Goal: Task Accomplishment & Management: Manage account settings

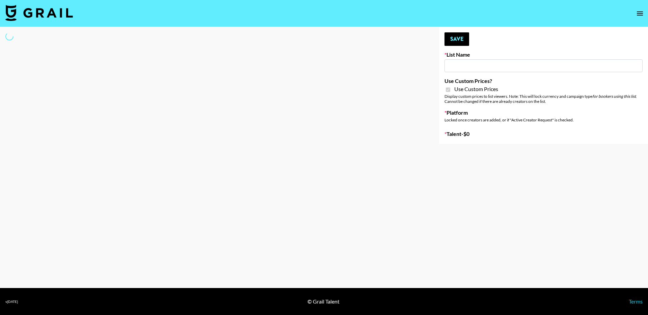
type input "Hume IG (19th Aug)"
checkbox input "true"
select select "Brand"
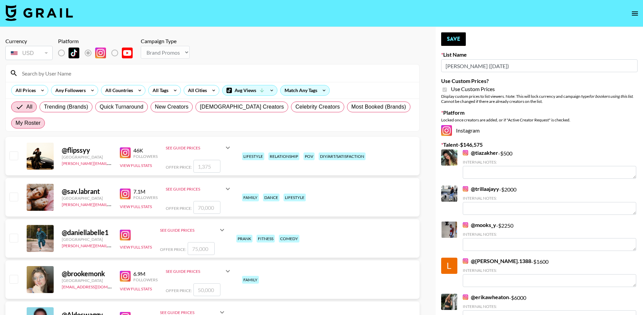
click at [41, 119] on span "My Roster" at bounding box center [28, 123] width 25 height 8
click at [16, 123] on input "My Roster" at bounding box center [16, 123] width 0 height 0
radio input "true"
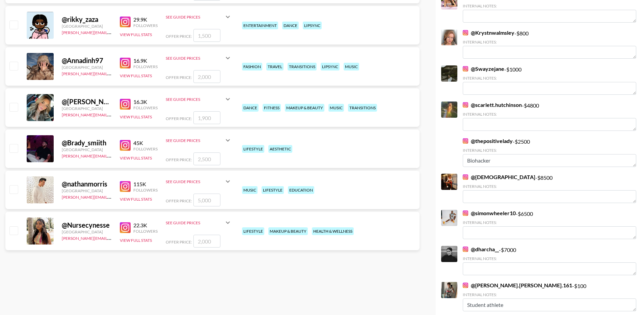
scroll to position [354, 0]
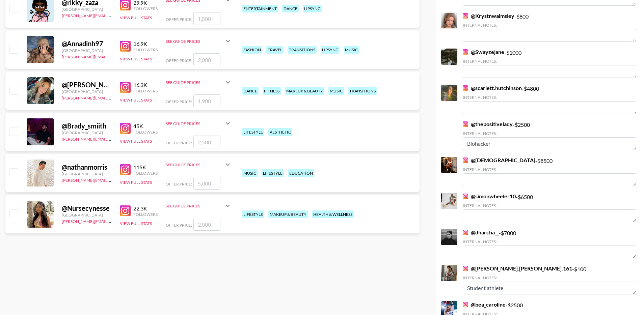
click at [13, 127] on input "checkbox" at bounding box center [13, 131] width 8 height 8
checkbox input "true"
type input "2500"
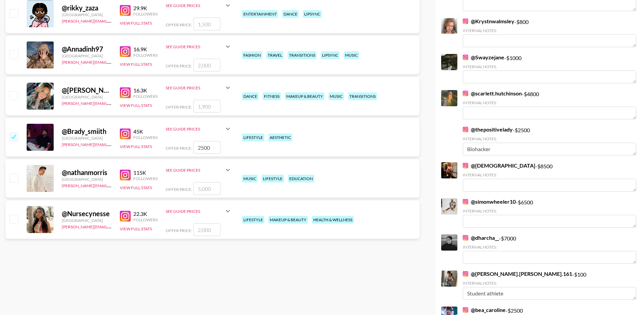
scroll to position [340, 0]
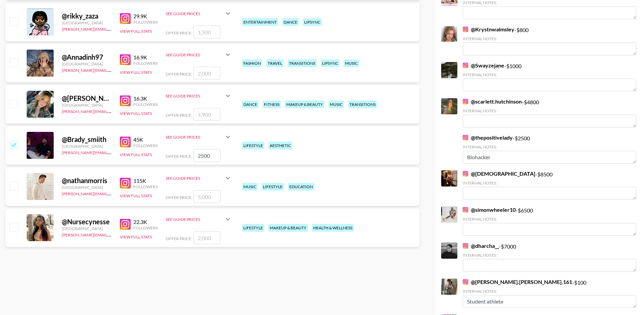
click at [16, 223] on input "checkbox" at bounding box center [13, 227] width 8 height 8
checkbox input "true"
type input "2000"
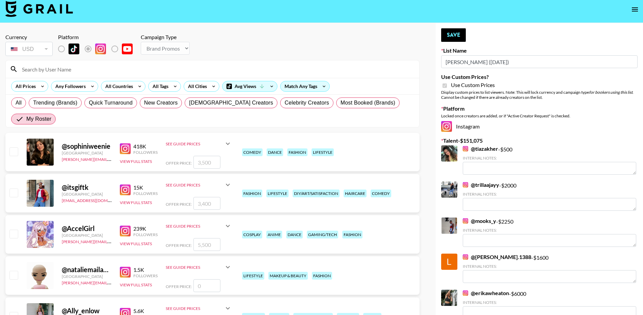
scroll to position [0, 0]
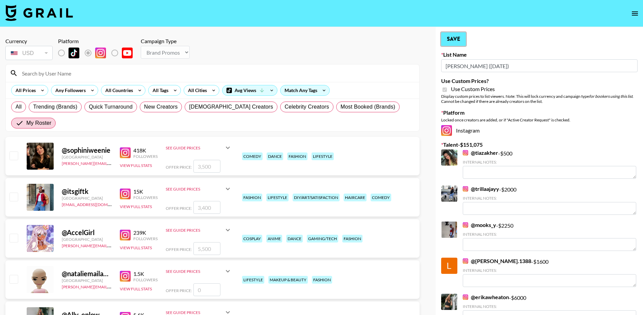
click at [455, 36] on button "Save" at bounding box center [453, 39] width 25 height 14
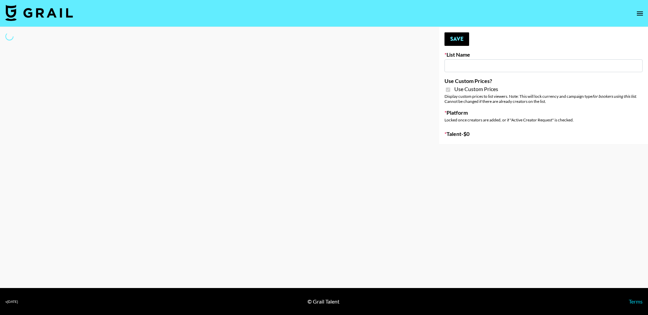
type input "Khiels (19th Aug)"
checkbox input "true"
select select "Brand"
type input "Liquid Brands ([DATE])"
checkbox input "true"
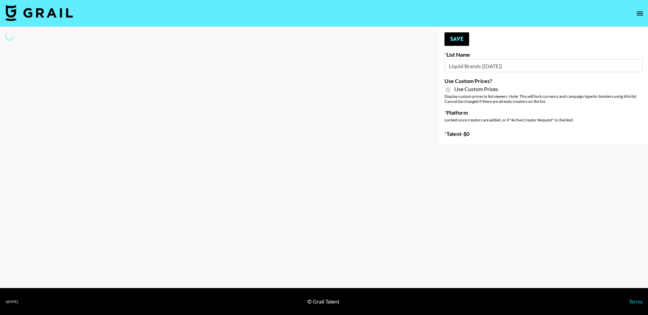
select select "Brand"
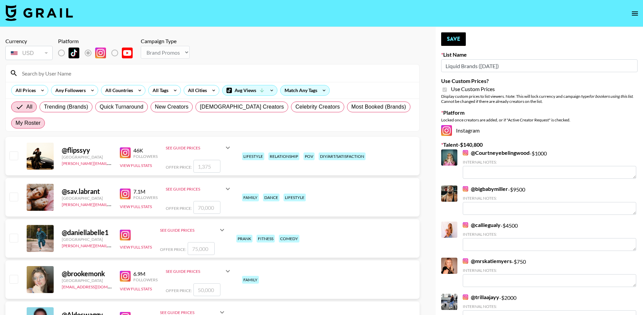
click at [41, 119] on span "My Roster" at bounding box center [28, 123] width 25 height 8
click at [16, 123] on input "My Roster" at bounding box center [16, 123] width 0 height 0
radio input "true"
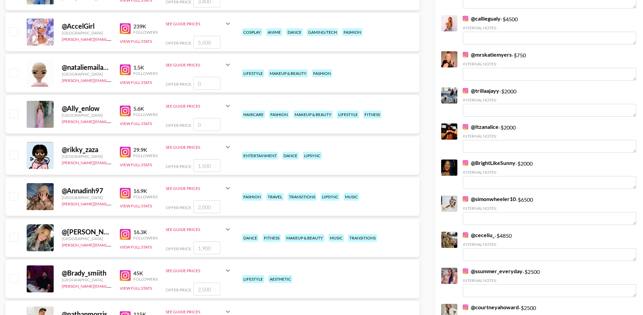
scroll to position [282, 0]
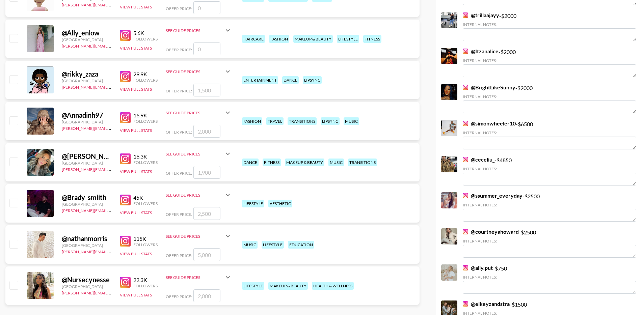
click at [17, 199] on input "checkbox" at bounding box center [13, 203] width 8 height 8
checkbox input "true"
type input "2500"
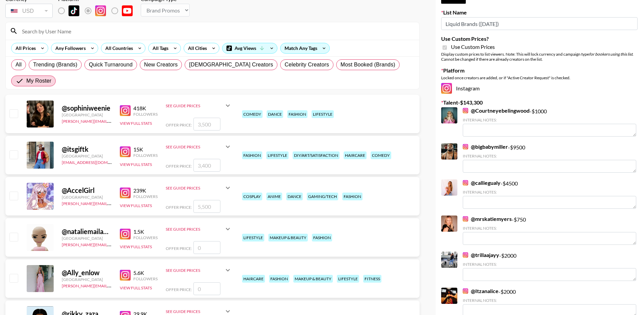
scroll to position [0, 0]
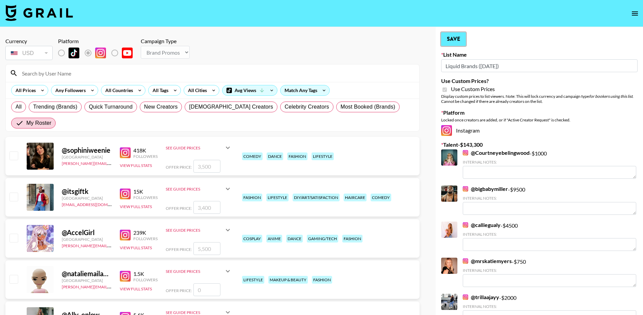
click at [454, 42] on button "Save" at bounding box center [453, 39] width 25 height 14
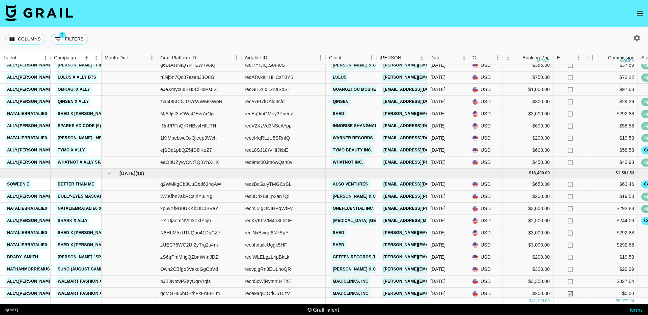
scroll to position [345, 0]
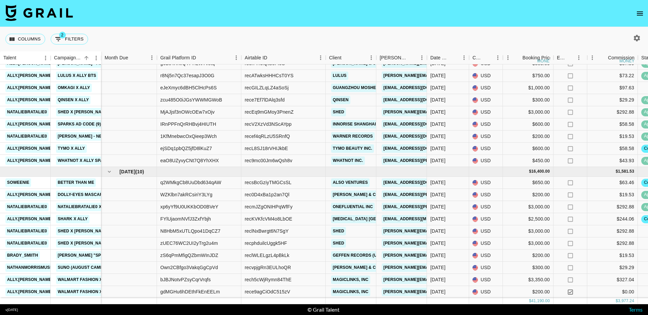
click at [638, 38] on icon "button" at bounding box center [637, 38] width 8 height 8
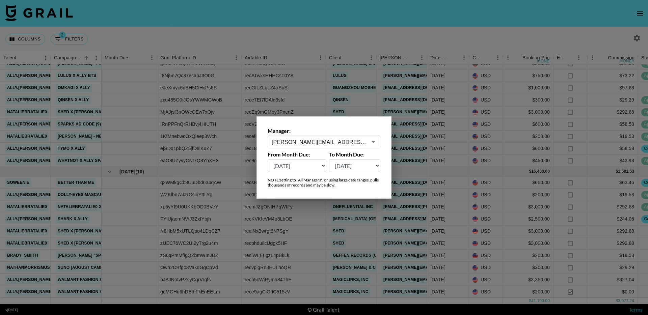
click at [298, 166] on select "Aug '26 Jul '26 Jun '26 May '26 Apr '26 Mar '26 Feb '26 Jan '26 Dec '25 Nov '25…" at bounding box center [297, 165] width 59 height 13
select select "Mar '25"
click at [268, 159] on select "Aug '26 Jul '26 Jun '26 May '26 Apr '26 Mar '26 Feb '26 Jan '26 Dec '25 Nov '25…" at bounding box center [297, 165] width 59 height 13
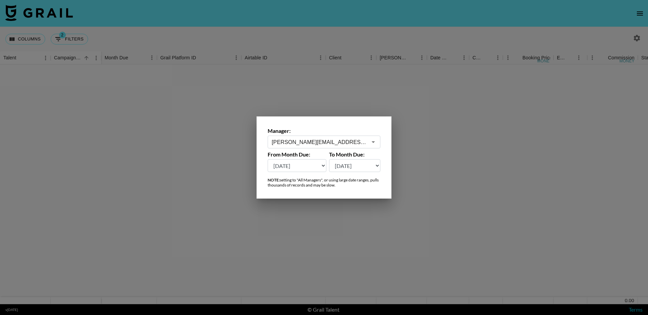
scroll to position [0, 0]
click at [404, 93] on div at bounding box center [324, 157] width 648 height 315
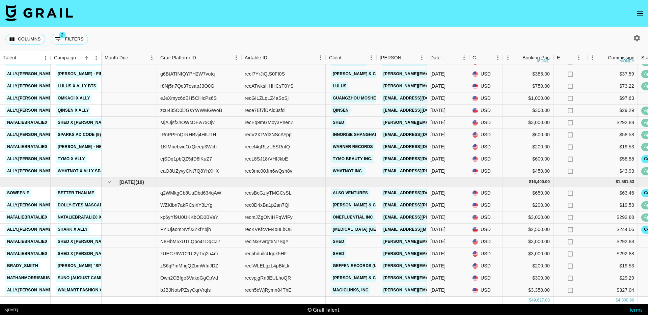
scroll to position [551, 0]
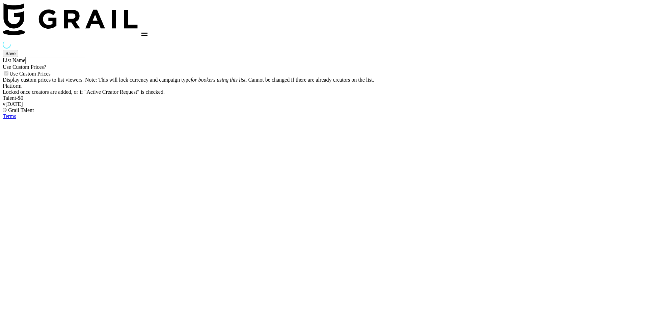
type input "Gfal"
checkbox input "true"
select select "Brand"
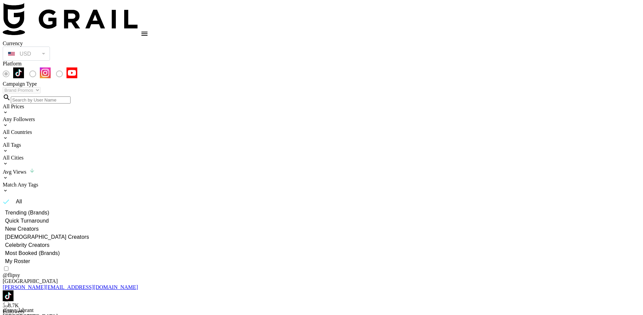
click at [30, 258] on span "My Roster" at bounding box center [17, 262] width 25 height 8
click at [5, 259] on input "My Roster" at bounding box center [2, 262] width 6 height 6
radio input "true"
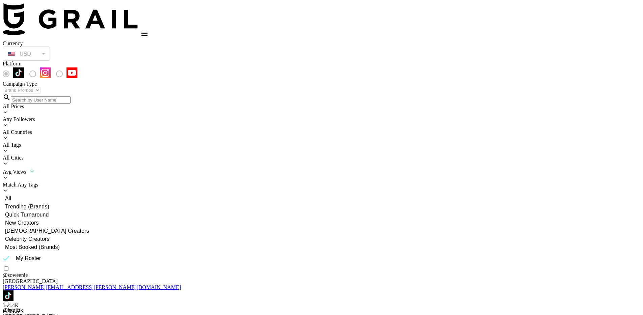
click at [8, 267] on input "checkbox" at bounding box center [6, 269] width 4 height 4
checkbox input "true"
type input "3000"
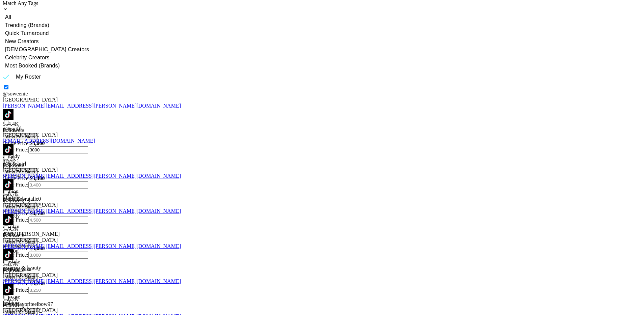
scroll to position [191, 0]
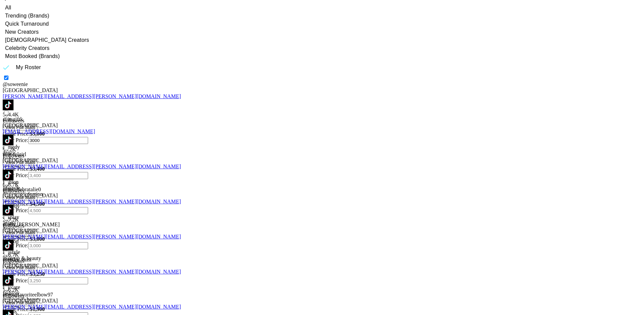
checkbox input "true"
type input "3000"
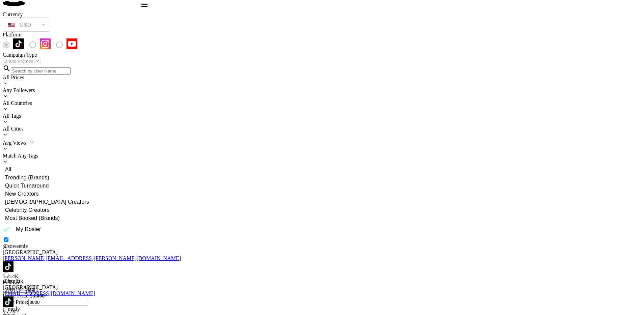
scroll to position [0, 0]
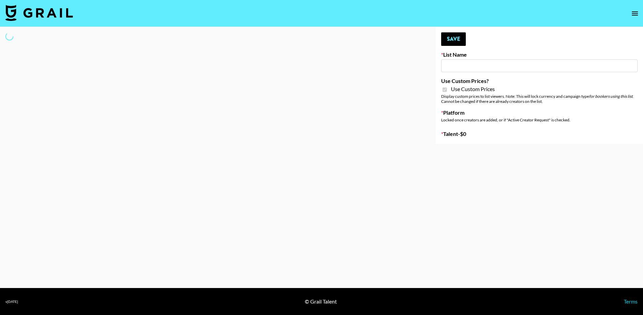
type input "dde"
checkbox input "true"
select select "Brand"
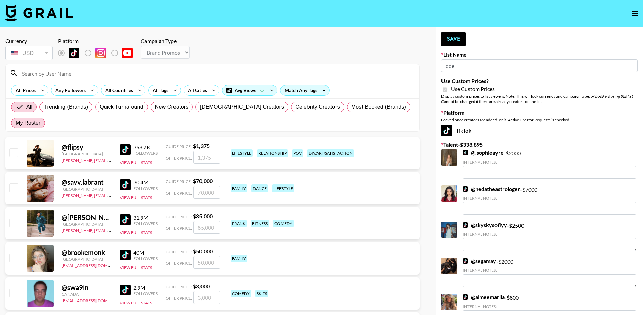
click at [41, 119] on span "My Roster" at bounding box center [28, 123] width 25 height 8
click at [16, 123] on input "My Roster" at bounding box center [16, 123] width 0 height 0
radio input "true"
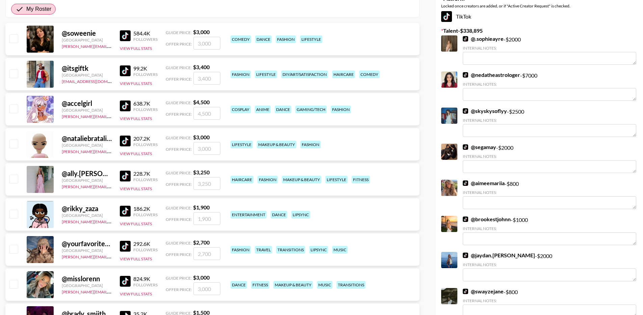
scroll to position [138, 0]
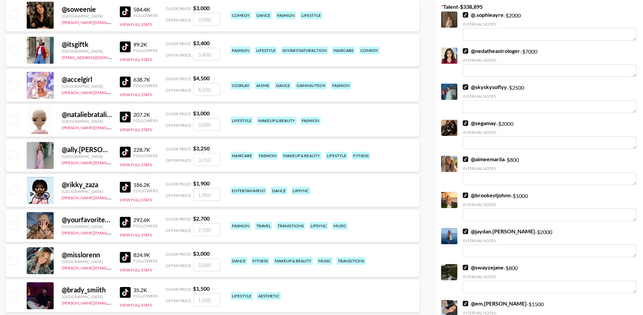
drag, startPoint x: 16, startPoint y: 138, endPoint x: 22, endPoint y: 140, distance: 6.1
click at [16, 151] on input "checkbox" at bounding box center [13, 155] width 8 height 8
checkbox input "true"
type input "3250"
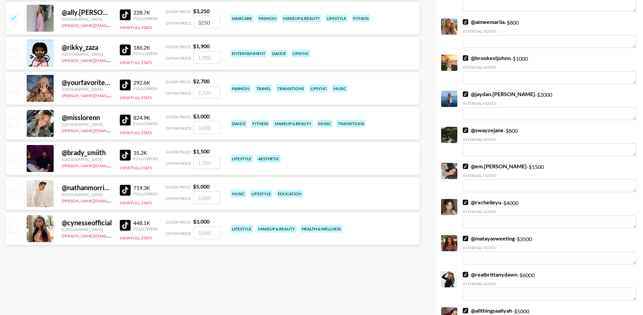
scroll to position [235, 0]
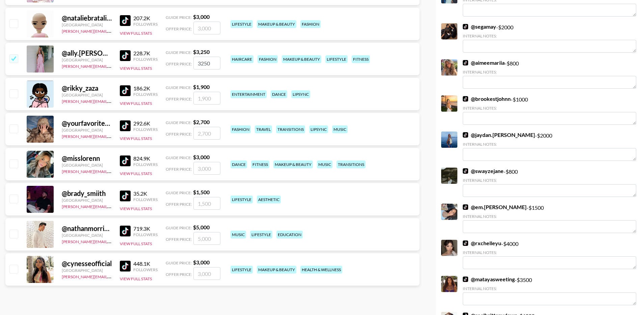
click at [16, 125] on input "checkbox" at bounding box center [13, 129] width 8 height 8
checkbox input "true"
type input "2700"
click at [17, 265] on input "checkbox" at bounding box center [13, 269] width 8 height 8
checkbox input "true"
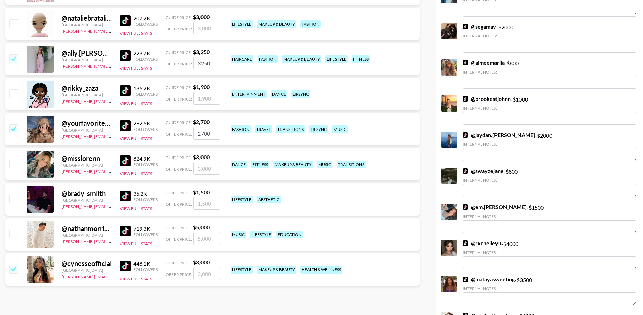
type input "3000"
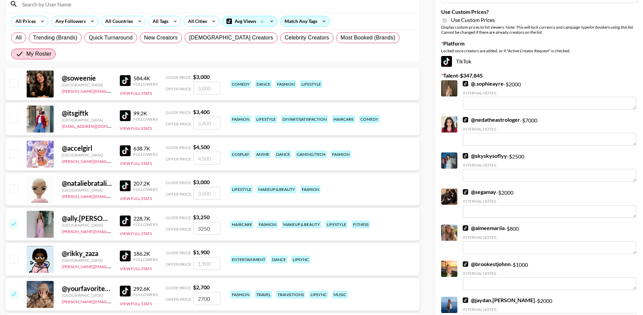
scroll to position [0, 0]
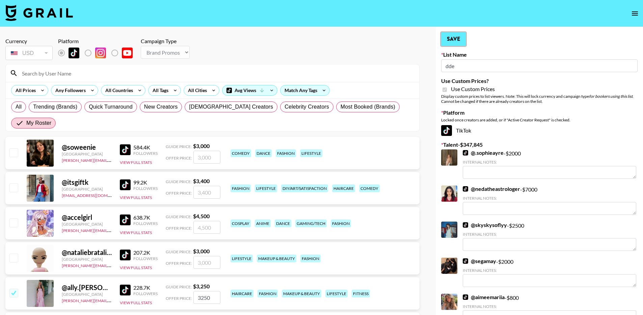
click at [447, 39] on button "Save" at bounding box center [453, 39] width 25 height 14
